Goal: Information Seeking & Learning: Learn about a topic

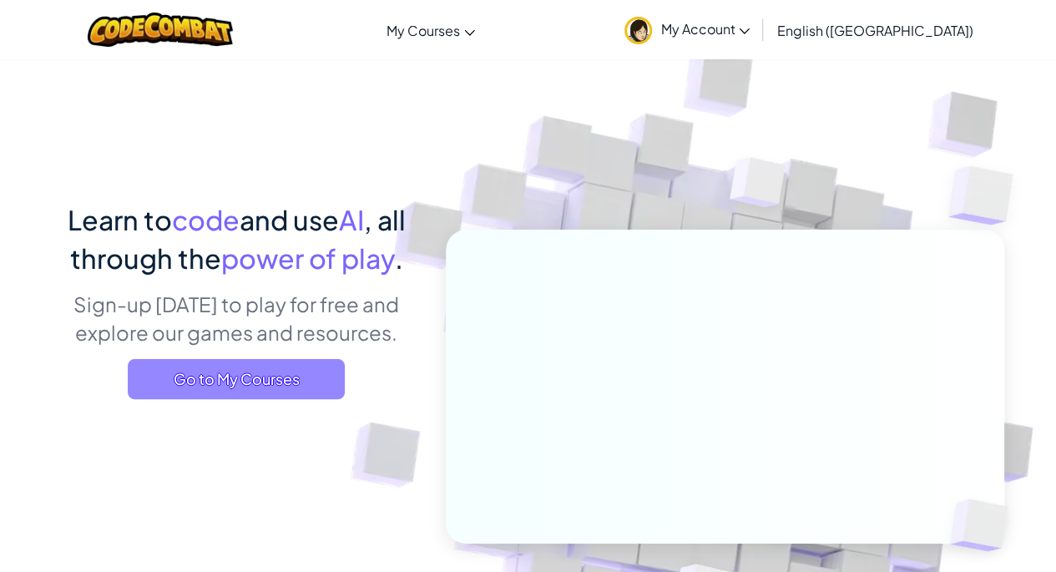
click at [205, 367] on span "Go to My Courses" at bounding box center [236, 379] width 217 height 40
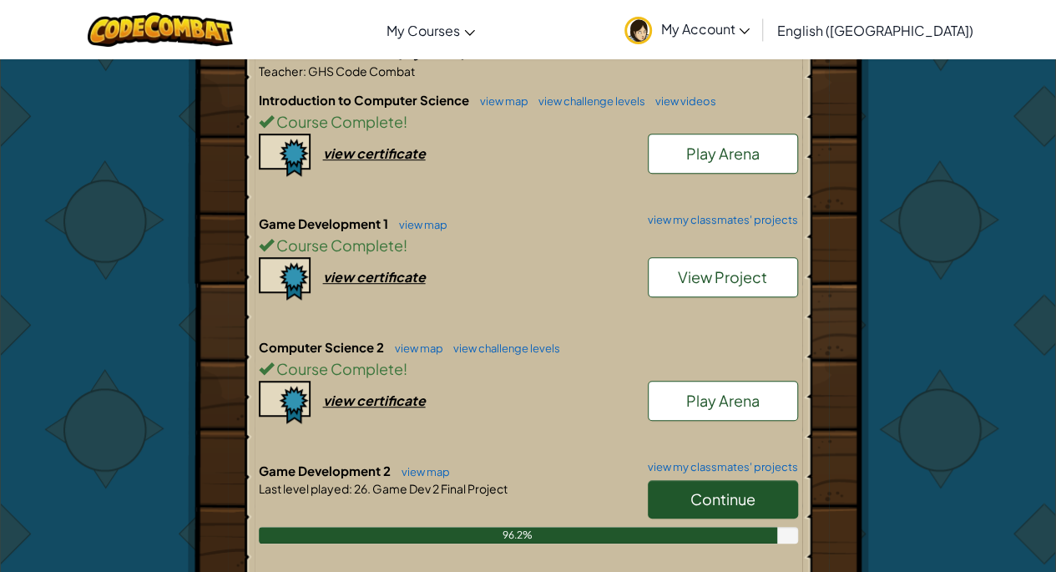
scroll to position [361, 0]
click at [667, 486] on link "Continue" at bounding box center [723, 498] width 150 height 38
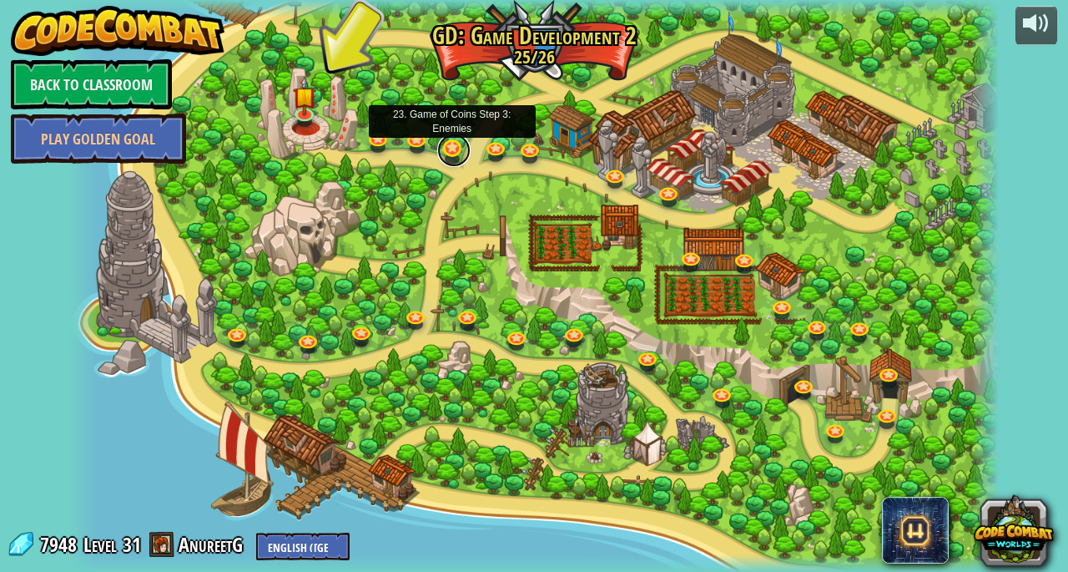
click at [461, 153] on link at bounding box center [453, 150] width 33 height 33
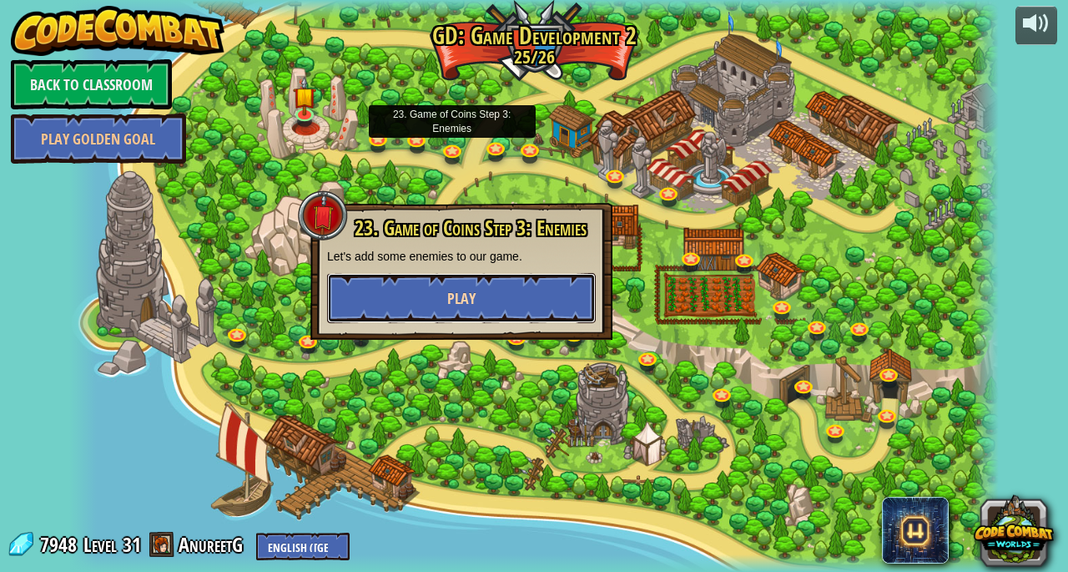
click at [387, 310] on button "Play" at bounding box center [461, 298] width 269 height 50
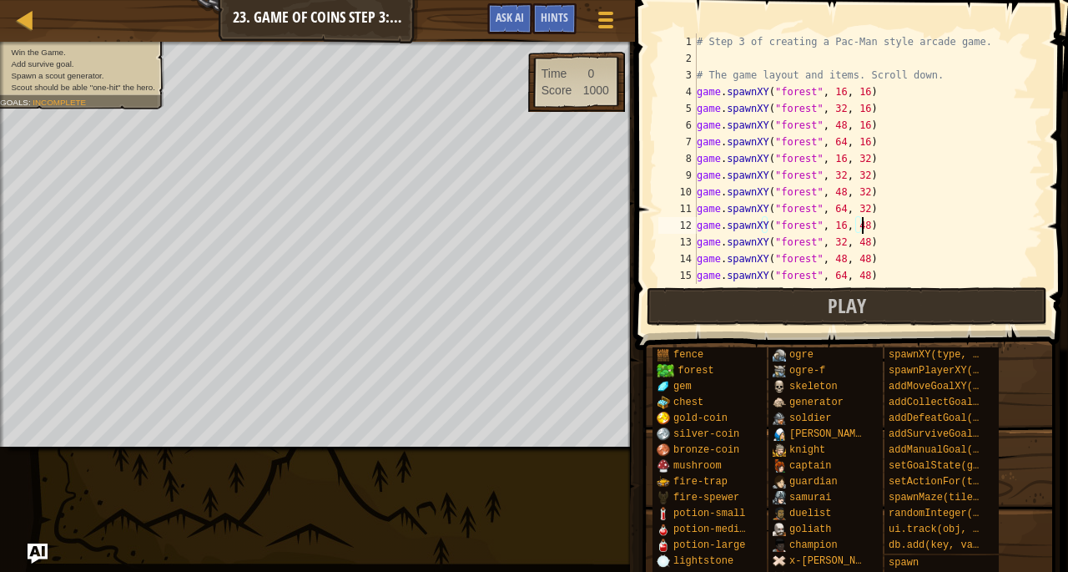
click at [933, 220] on div "# Step 3 of creating a Pac-Man style arcade game. # The game layout and items. …" at bounding box center [861, 175] width 337 height 284
type textarea "game.spawnXY("forest", 16, 48)"
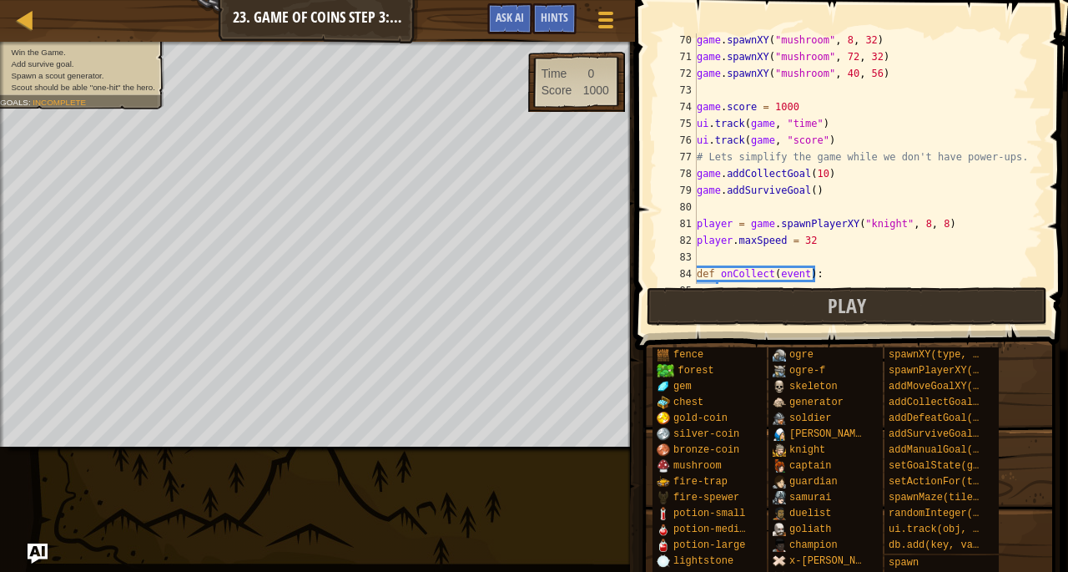
scroll to position [1155, 0]
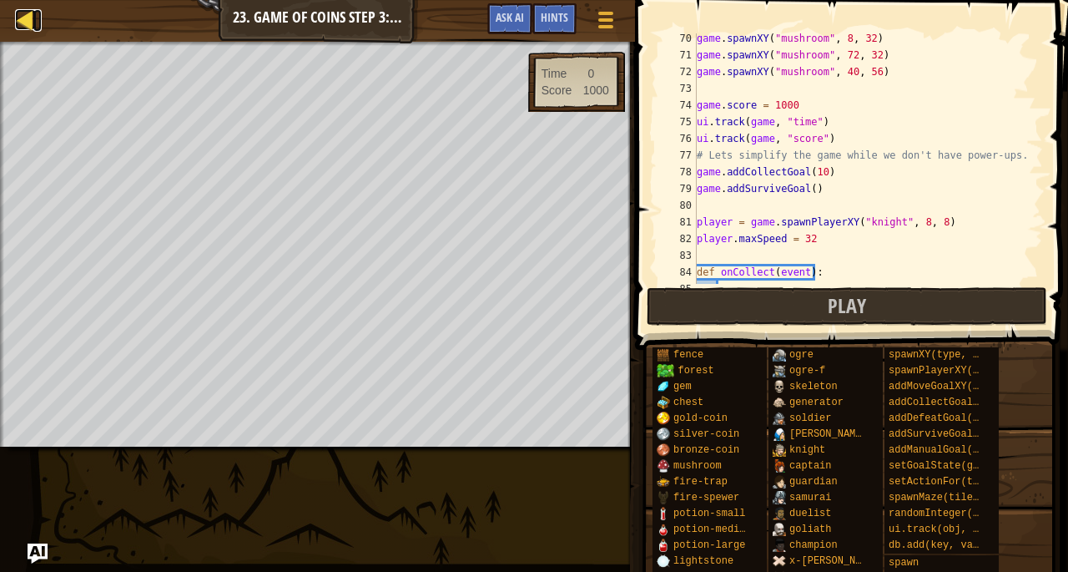
click at [17, 28] on div at bounding box center [25, 19] width 21 height 21
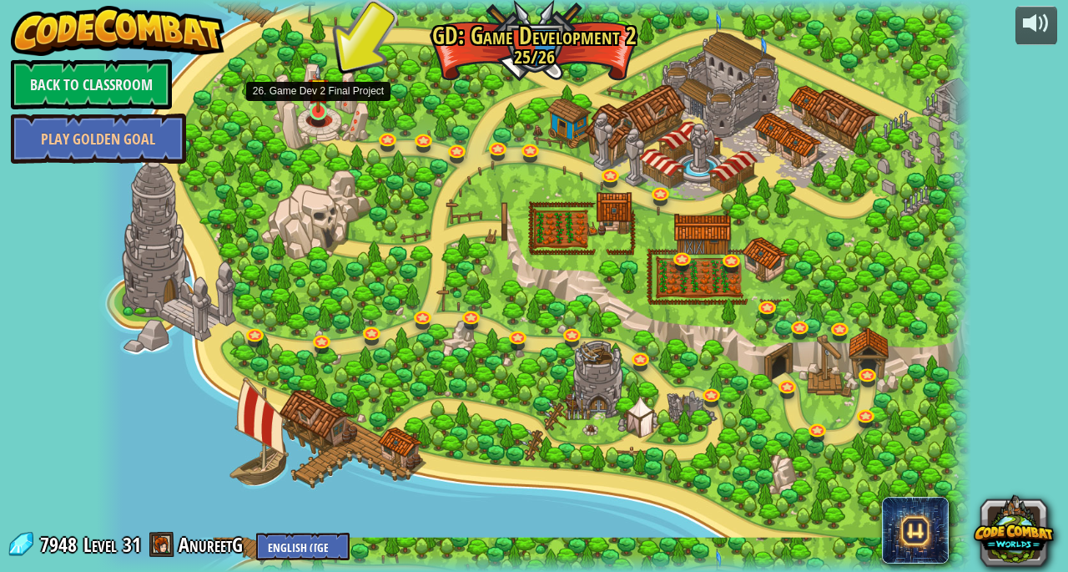
click at [318, 108] on img at bounding box center [318, 88] width 21 height 48
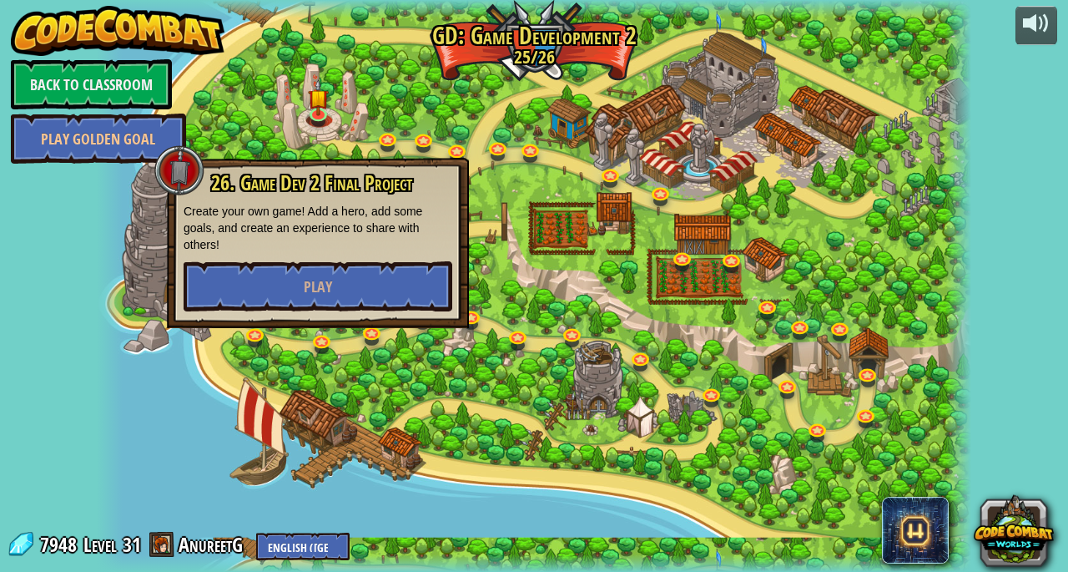
click at [300, 108] on div at bounding box center [534, 286] width 875 height 572
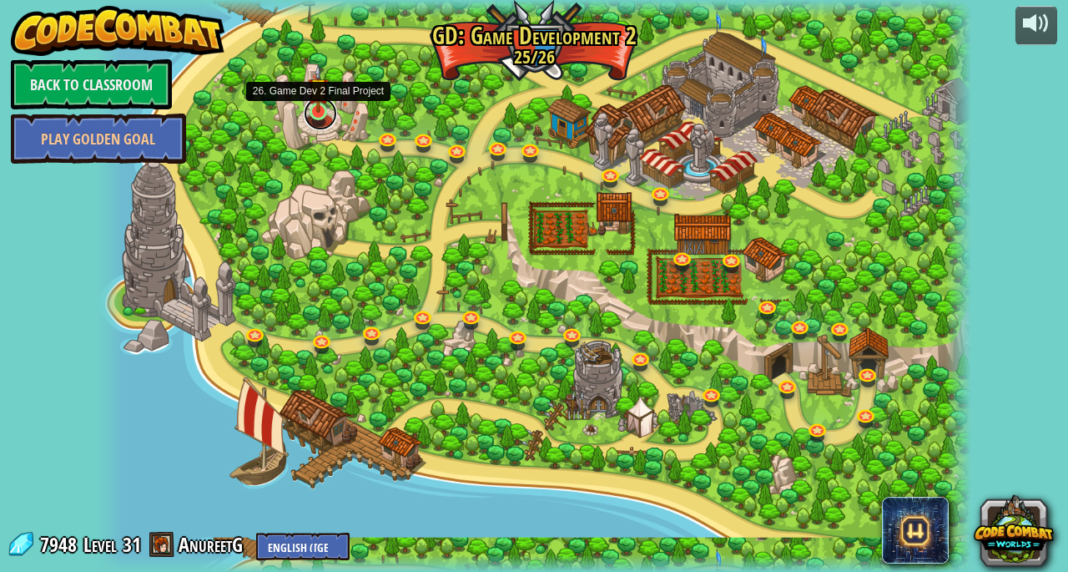
click at [319, 121] on link at bounding box center [320, 113] width 33 height 33
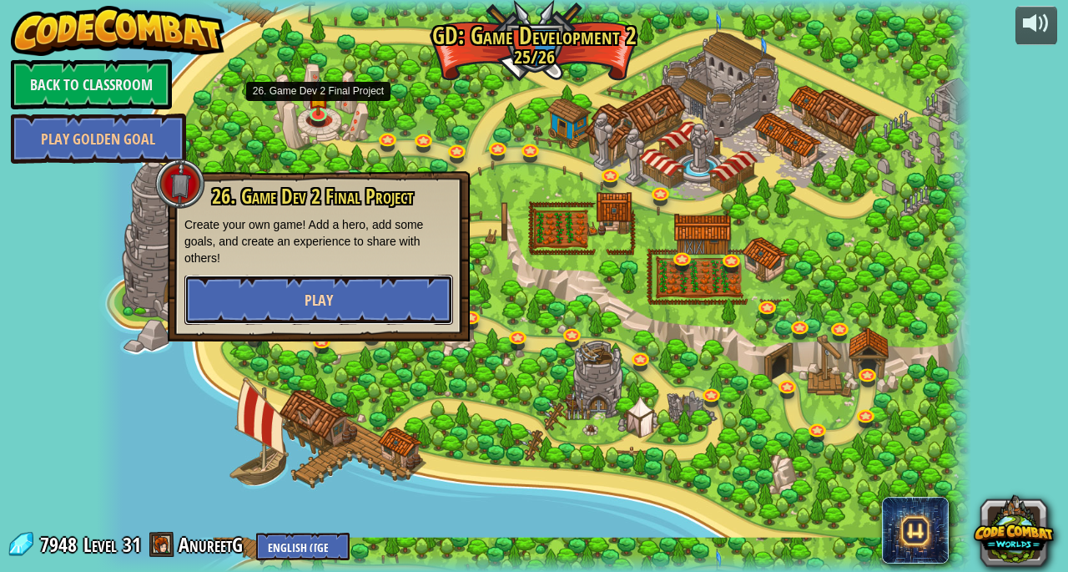
click at [327, 305] on span "Play" at bounding box center [319, 300] width 28 height 21
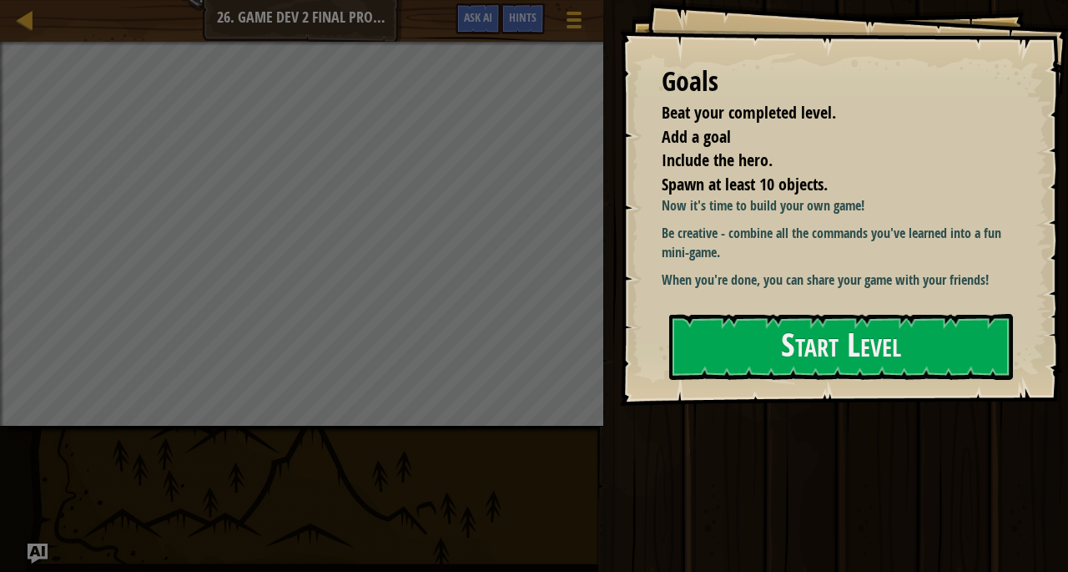
click at [739, 307] on div "Goals Beat your completed level. Add a goal Include the hero. Spawn at least 10…" at bounding box center [844, 203] width 448 height 406
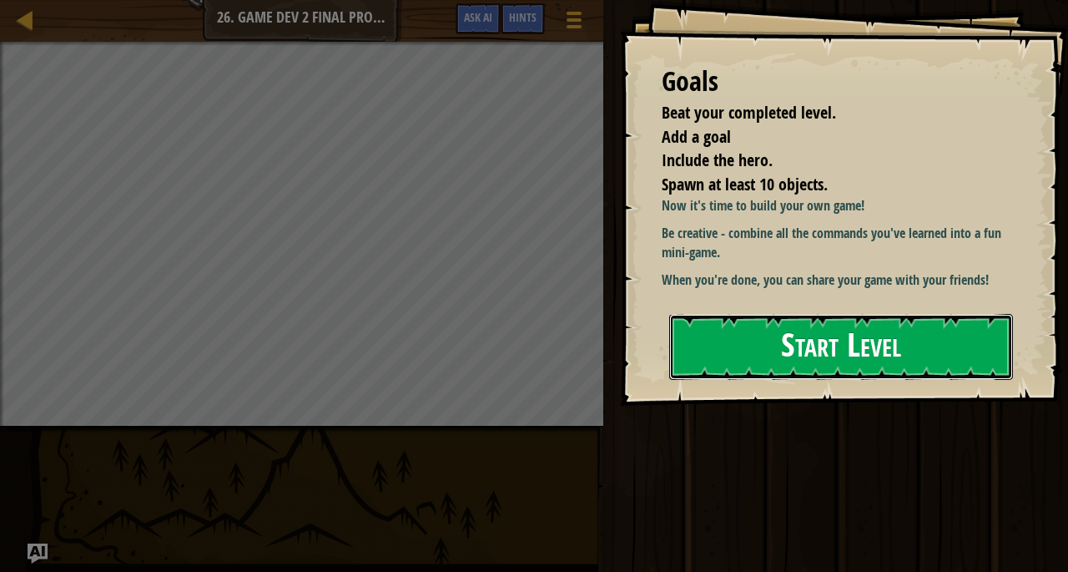
click at [729, 336] on button "Start Level" at bounding box center [841, 347] width 344 height 66
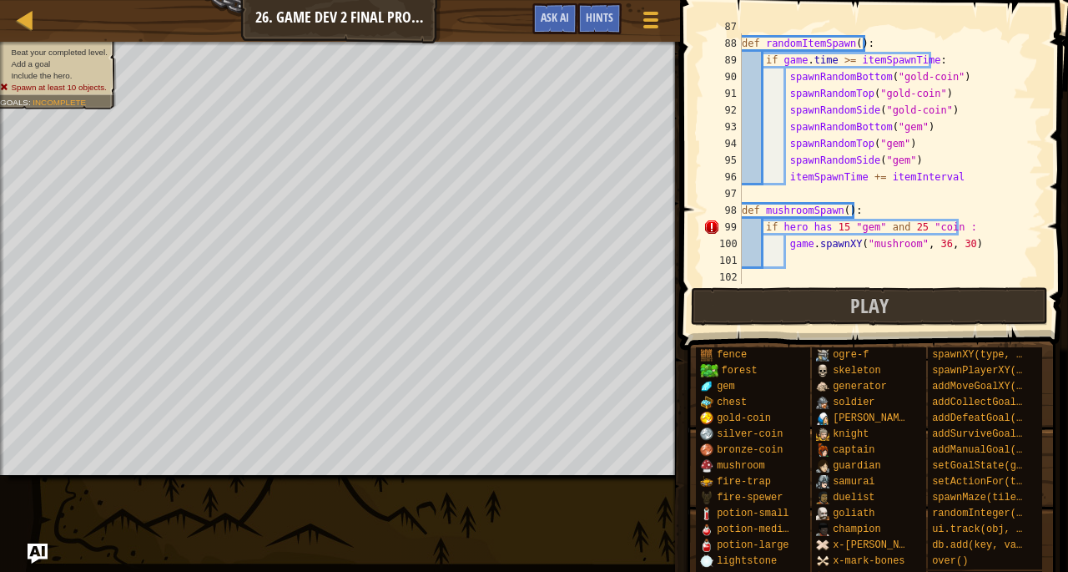
scroll to position [1452, 0]
click at [946, 228] on div "def randomItemSpawn ( ) : if game . time >= itemSpawnTime : spawnRandomBottom (…" at bounding box center [885, 175] width 292 height 284
click at [830, 221] on div "def randomItemSpawn ( ) : if game . time >= itemSpawnTime : spawnRandomBottom (…" at bounding box center [885, 175] width 292 height 284
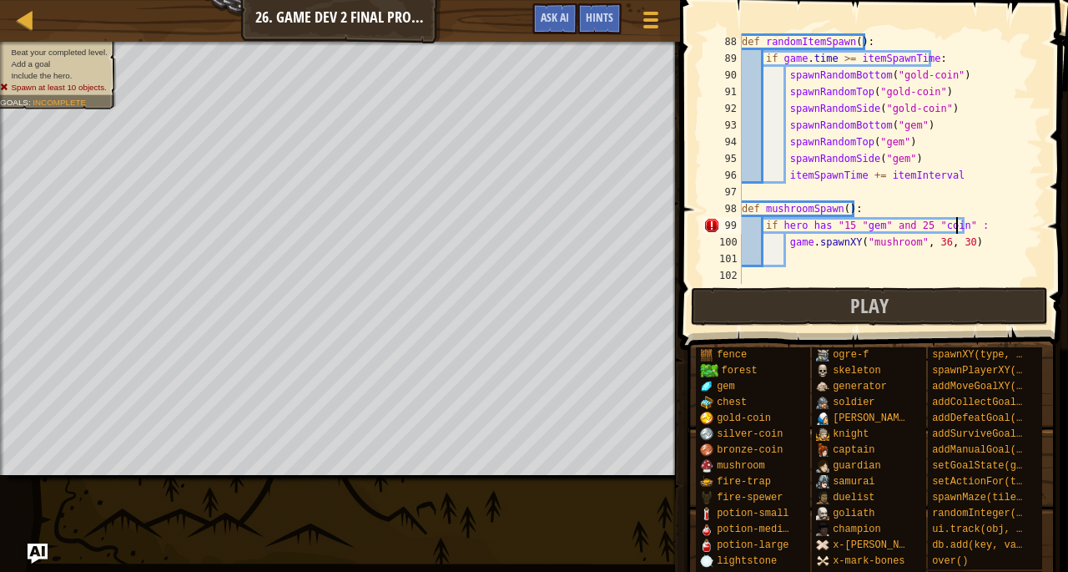
click at [958, 219] on div "def randomItemSpawn ( ) : if game . time >= itemSpawnTime : spawnRandomBottom (…" at bounding box center [885, 175] width 292 height 284
click at [835, 224] on div "def randomItemSpawn ( ) : if game . time >= itemSpawnTime : spawnRandomBottom (…" at bounding box center [885, 175] width 292 height 284
click at [958, 224] on div "def randomItemSpawn ( ) : if game . time >= itemSpawnTime : spawnRandomBottom (…" at bounding box center [885, 175] width 292 height 284
click at [834, 226] on div "def randomItemSpawn ( ) : if game . time >= itemSpawnTime : spawnRandomBottom (…" at bounding box center [885, 175] width 292 height 284
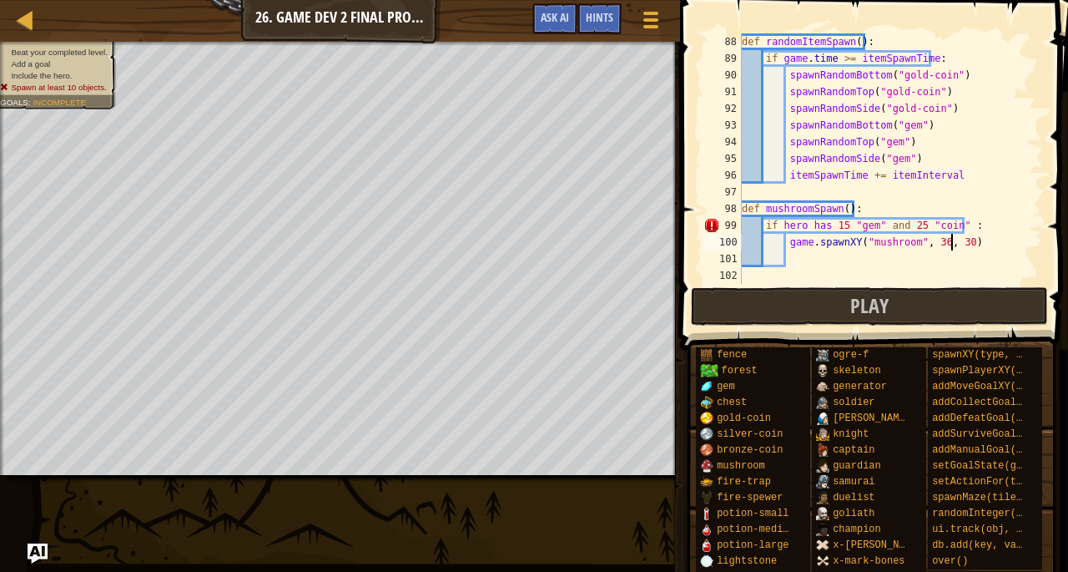
drag, startPoint x: 951, startPoint y: 245, endPoint x: 918, endPoint y: 245, distance: 33.4
click at [918, 245] on div "def randomItemSpawn ( ) : if game . time >= itemSpawnTime : spawnRandomBottom (…" at bounding box center [885, 175] width 292 height 284
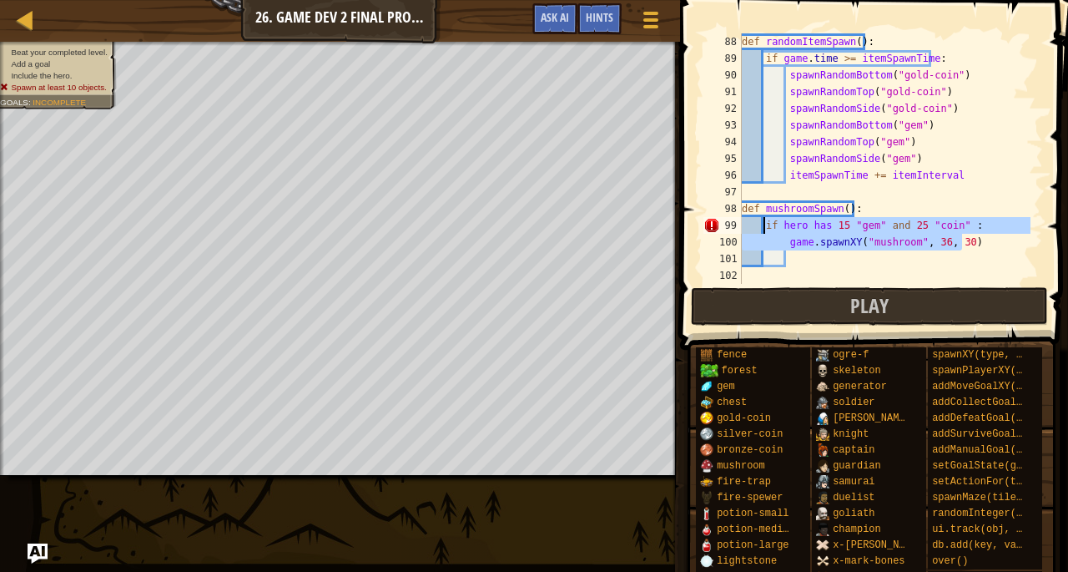
drag, startPoint x: 963, startPoint y: 243, endPoint x: 761, endPoint y: 224, distance: 202.8
click at [761, 224] on div "def randomItemSpawn ( ) : if game . time >= itemSpawnTime : spawnRandomBottom (…" at bounding box center [885, 175] width 292 height 284
type textarea "if hero has 15 "gem" and 25 "coin" : game.spawnXY("mushroom", 36, 30)"
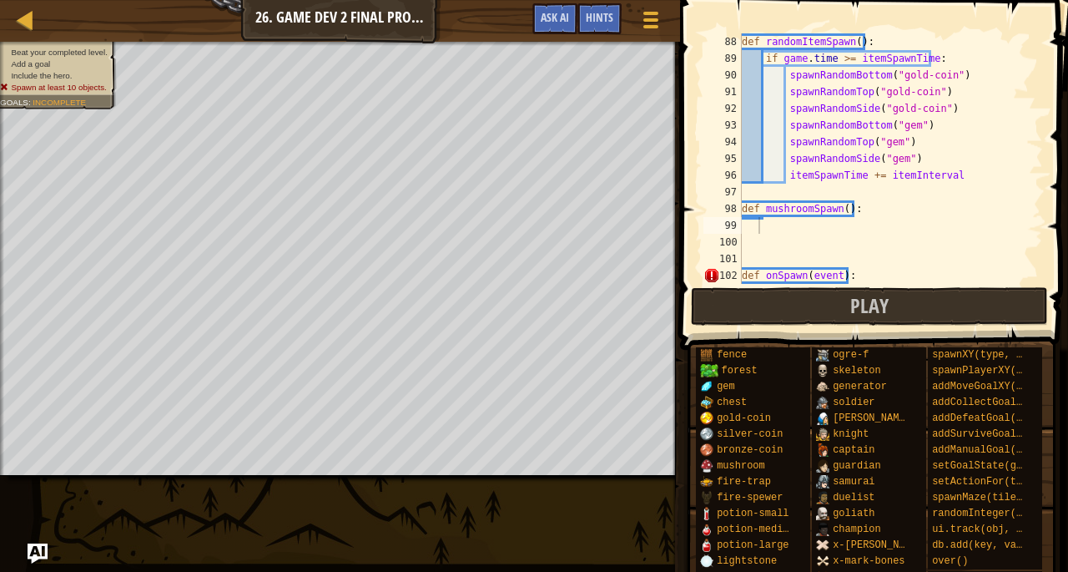
type textarea "def mushroomSpawn():"
click at [863, 211] on div "def randomItemSpawn ( ) : if game . time >= itemSpawnTime : spawnRandomBottom (…" at bounding box center [885, 175] width 292 height 284
drag, startPoint x: 862, startPoint y: 209, endPoint x: 718, endPoint y: 211, distance: 144.4
click at [718, 211] on div "def mushroomSpawn(): 88 89 90 91 92 93 94 95 96 97 98 99 100 101 102 103 def ra…" at bounding box center [871, 158] width 343 height 250
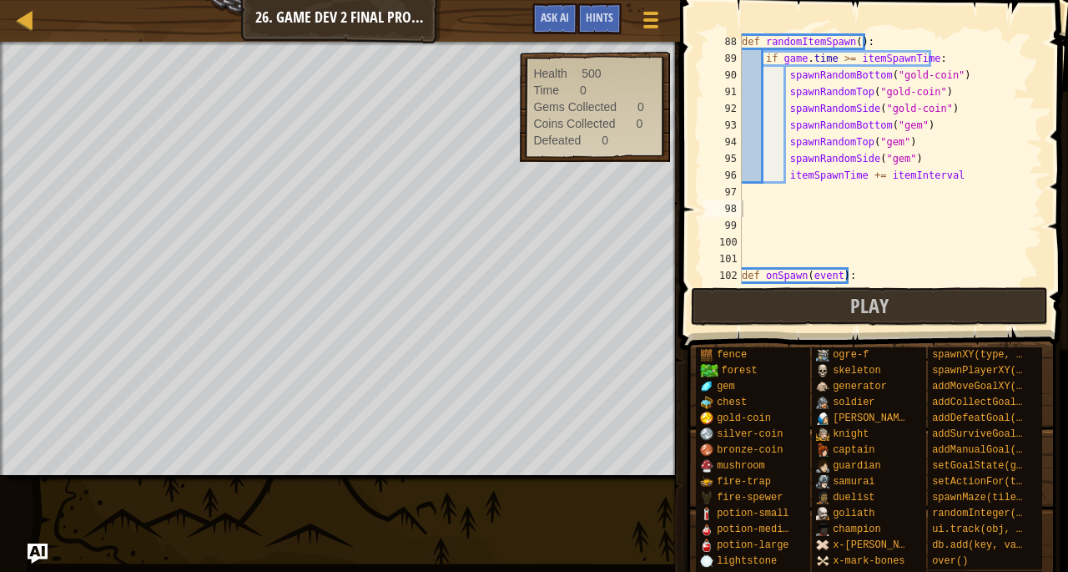
click at [46, 35] on div "Map Game Development 2 26. Game Dev 2 Final Project Game Menu Done Hints Ask AI" at bounding box center [340, 21] width 680 height 42
click at [31, 26] on div at bounding box center [25, 19] width 21 height 21
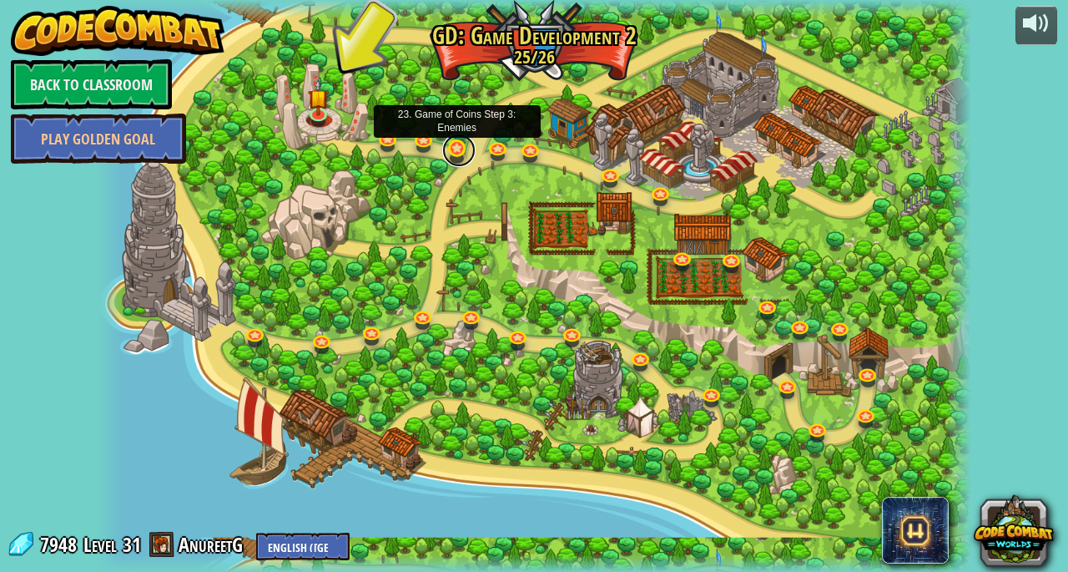
click at [451, 149] on link at bounding box center [458, 150] width 33 height 33
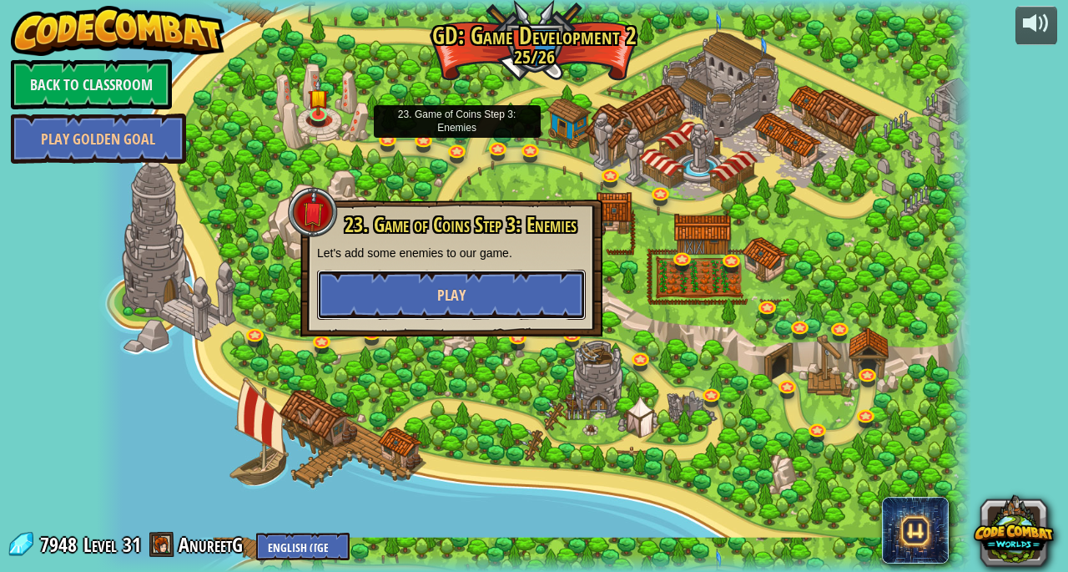
click at [434, 278] on button "Play" at bounding box center [451, 295] width 269 height 50
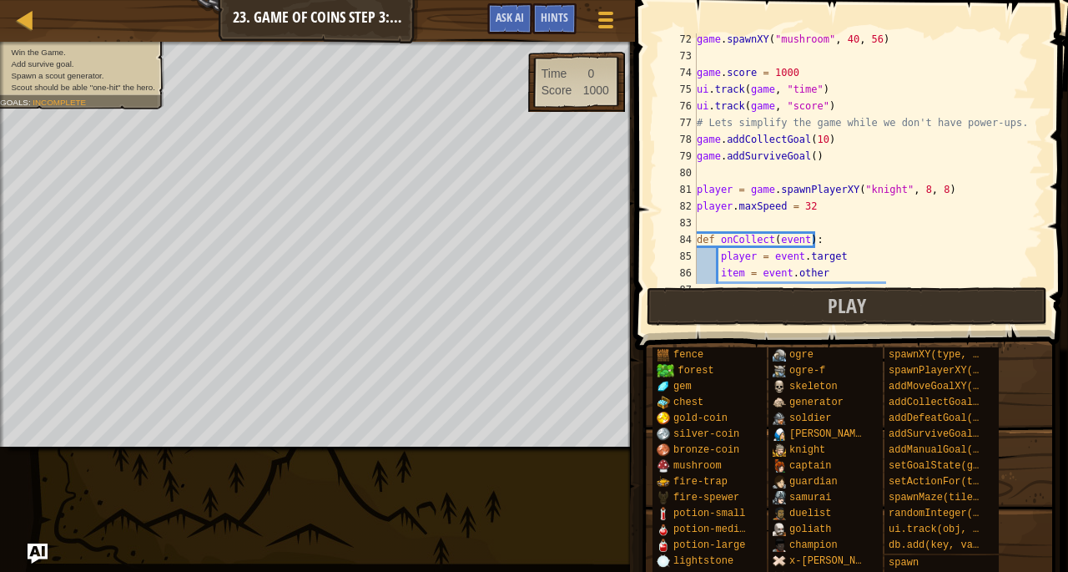
scroll to position [1184, 0]
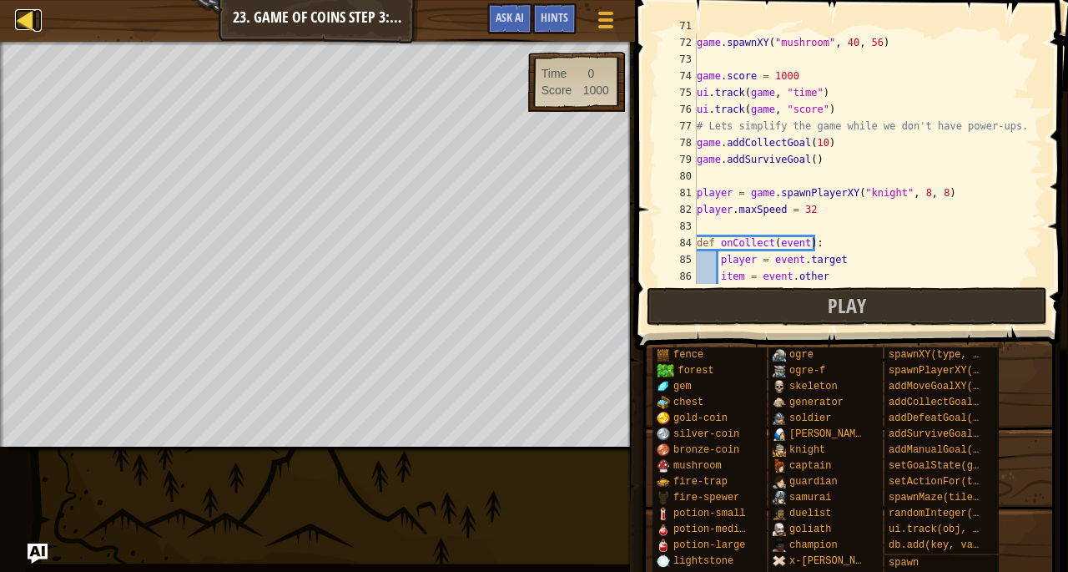
click at [23, 11] on div at bounding box center [25, 19] width 21 height 21
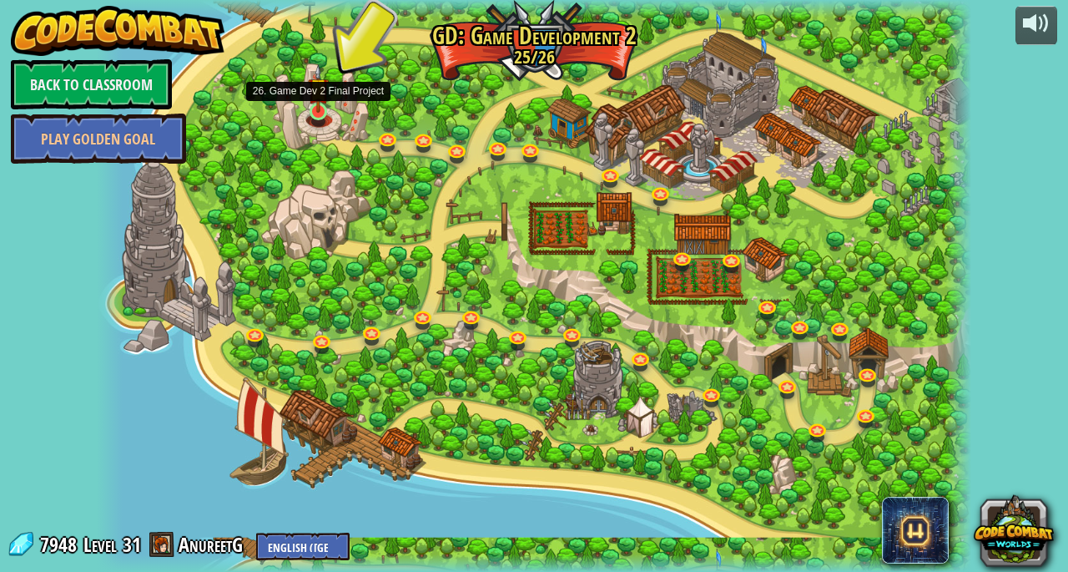
click at [321, 113] on div at bounding box center [319, 112] width 18 height 18
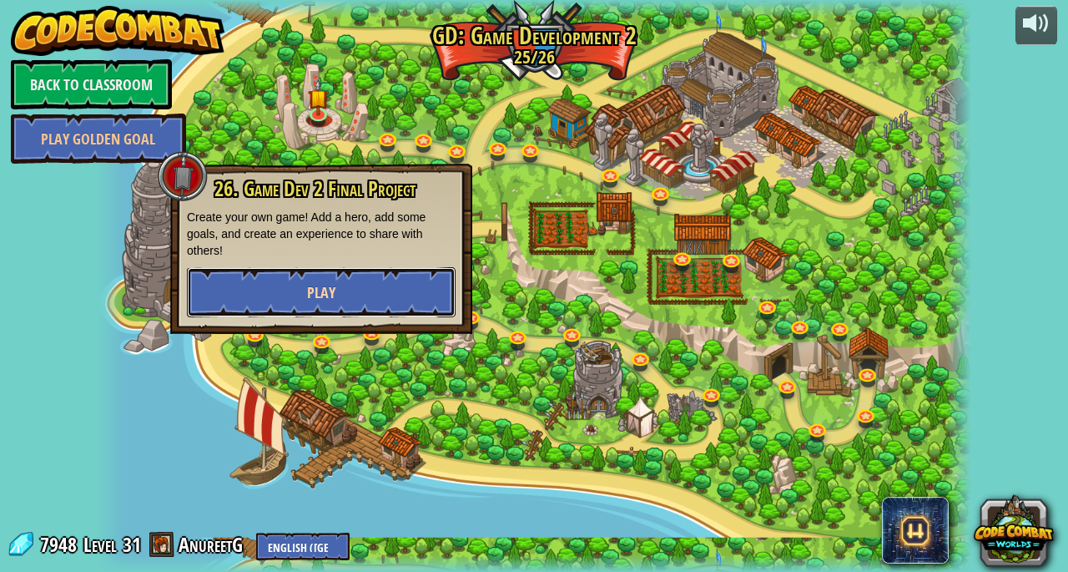
click at [434, 281] on button "Play" at bounding box center [321, 292] width 269 height 50
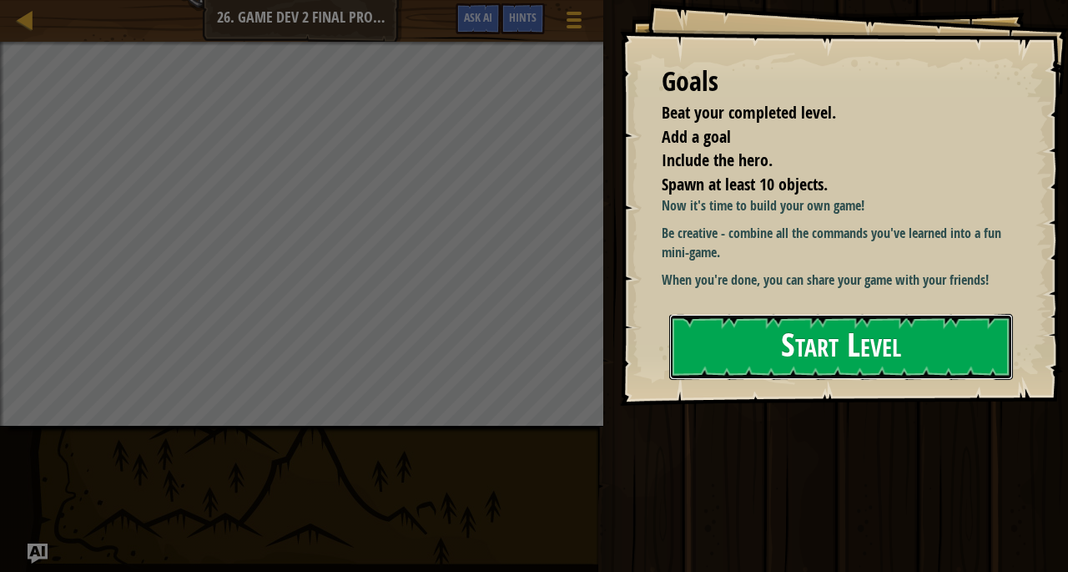
drag, startPoint x: 826, startPoint y: 321, endPoint x: 809, endPoint y: 325, distance: 17.0
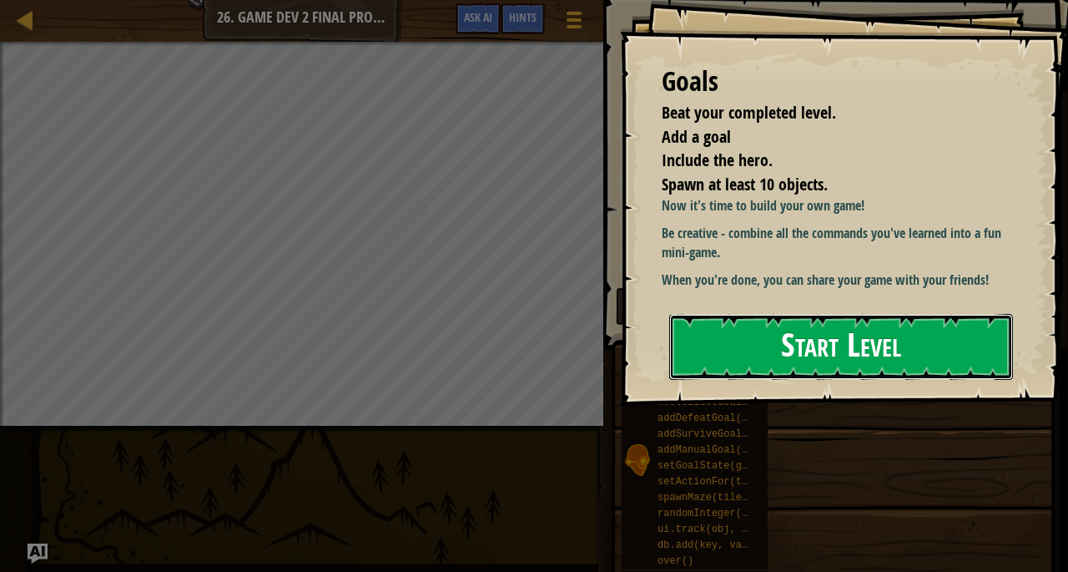
drag, startPoint x: 809, startPoint y: 325, endPoint x: 863, endPoint y: 366, distance: 67.8
click at [863, 366] on button "Start Level" at bounding box center [841, 347] width 344 height 66
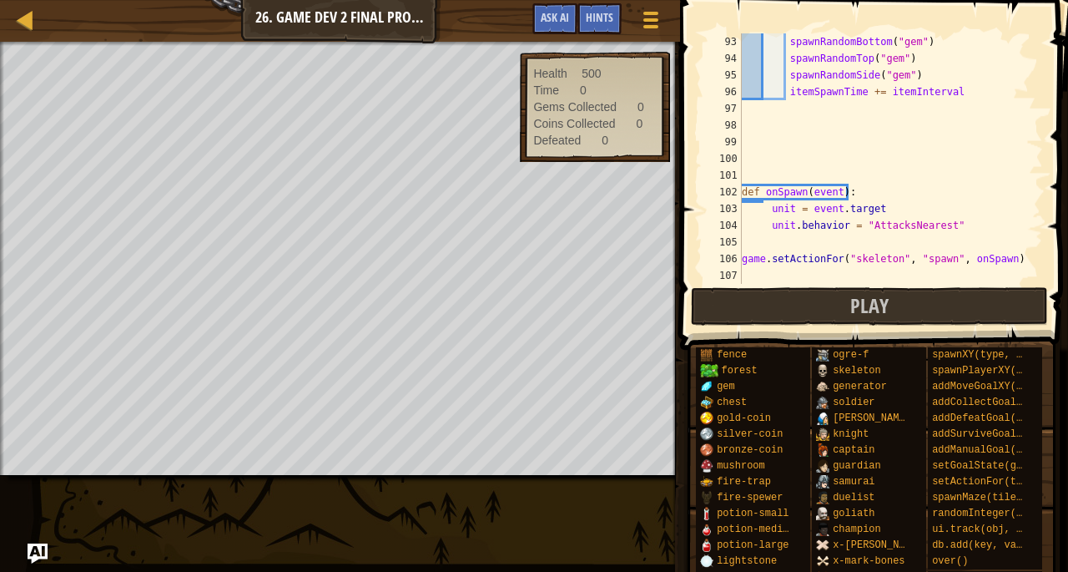
scroll to position [1536, 0]
click at [749, 131] on div "spawnRandomBottom ( "gem" ) spawnRandomTop ( "gem" ) spawnRandomSide ( "gem" ) …" at bounding box center [885, 175] width 292 height 284
type textarea "def onCollide:"
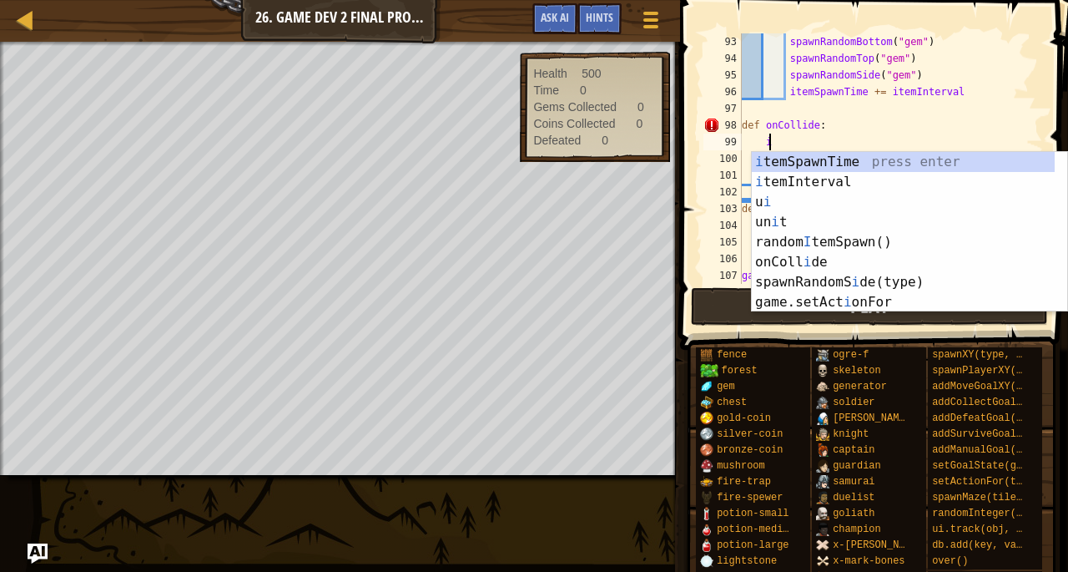
scroll to position [8, 2]
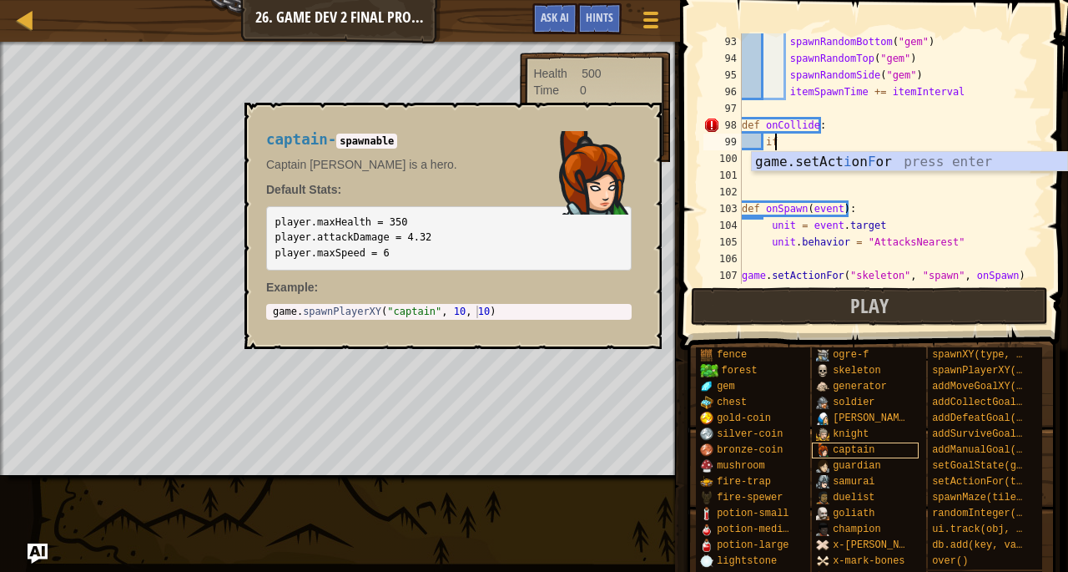
type textarea "i"
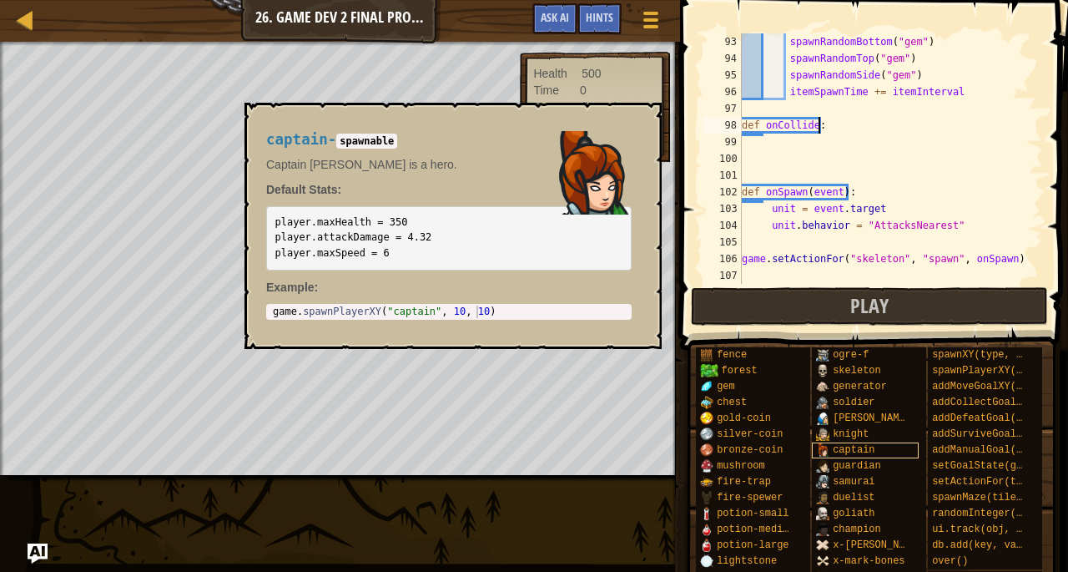
scroll to position [8, 0]
type textarea "d"
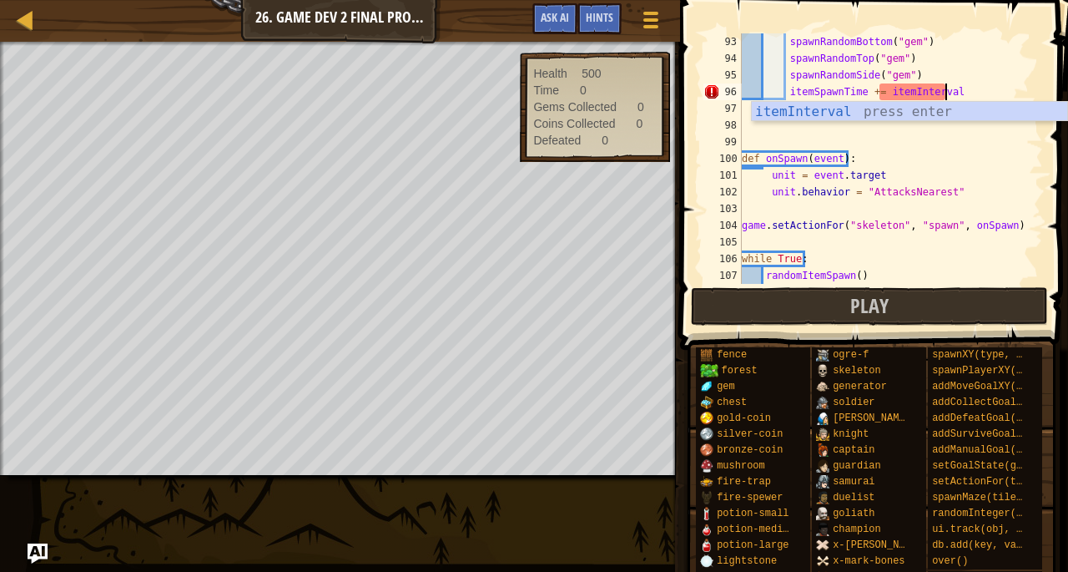
scroll to position [8, 16]
type textarea "itemSpawnTime += itemInterval"
